Goal: Entertainment & Leisure: Consume media (video, audio)

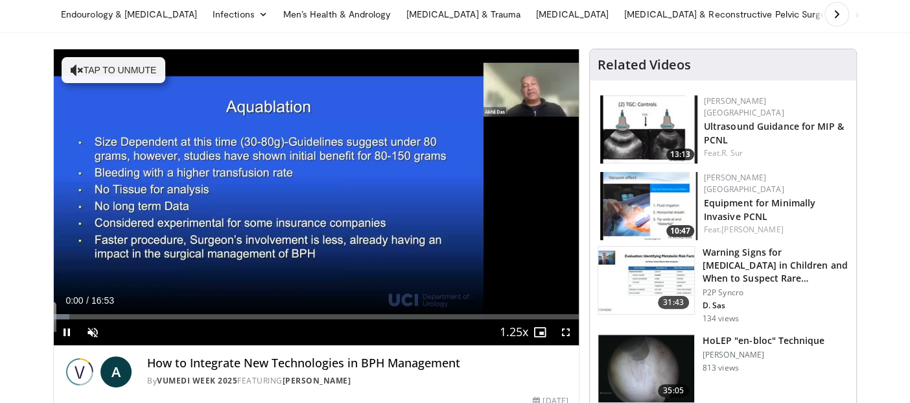
scroll to position [83, 0]
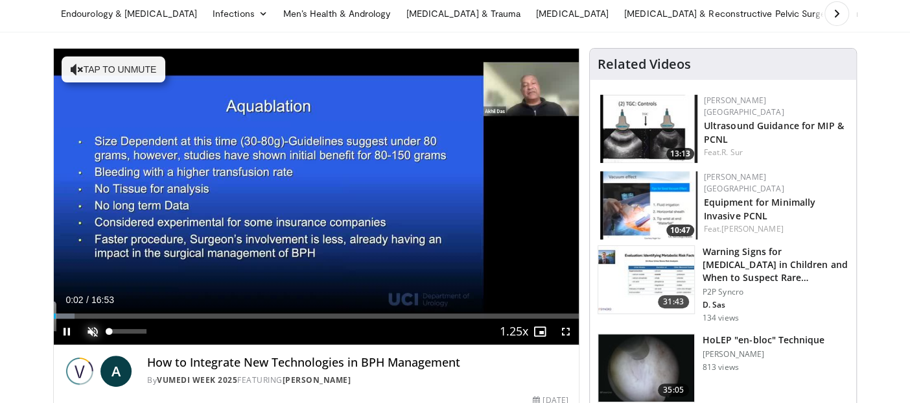
click at [97, 336] on span "Video Player" at bounding box center [93, 331] width 26 height 26
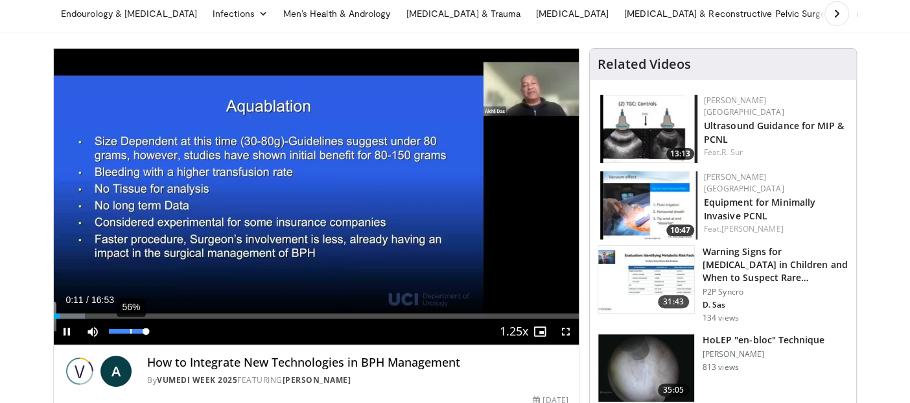
click at [129, 336] on div "56%" at bounding box center [127, 331] width 45 height 26
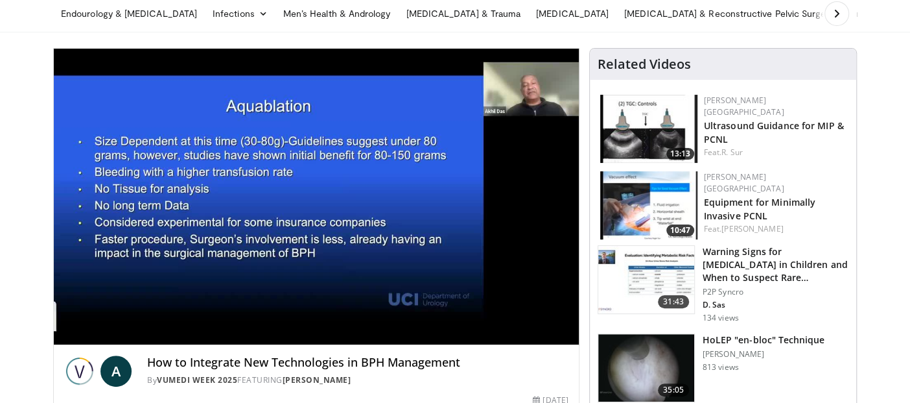
click at [132, 334] on video-js "**********" at bounding box center [316, 197] width 525 height 296
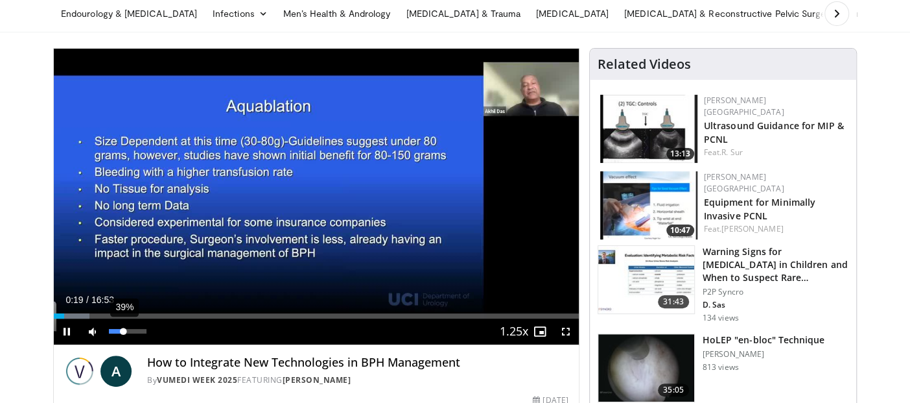
click at [123, 329] on div "39%" at bounding box center [127, 331] width 37 height 5
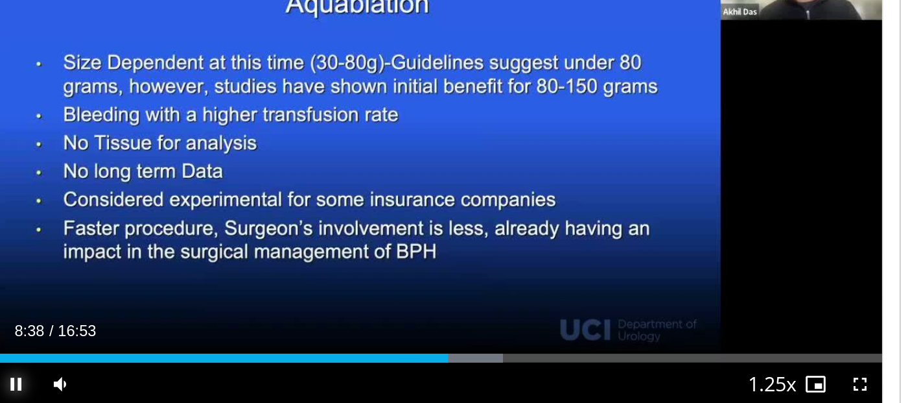
click at [71, 329] on span "Video Player" at bounding box center [67, 331] width 26 height 26
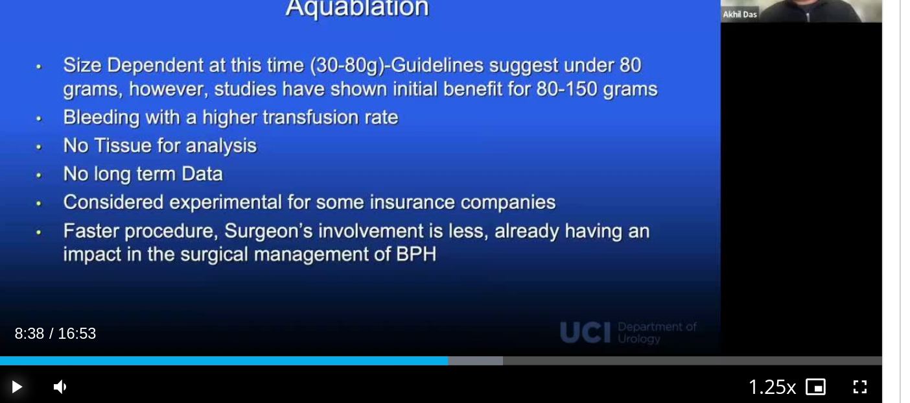
click at [62, 329] on span "Video Player" at bounding box center [67, 331] width 26 height 26
